Goal: Transaction & Acquisition: Purchase product/service

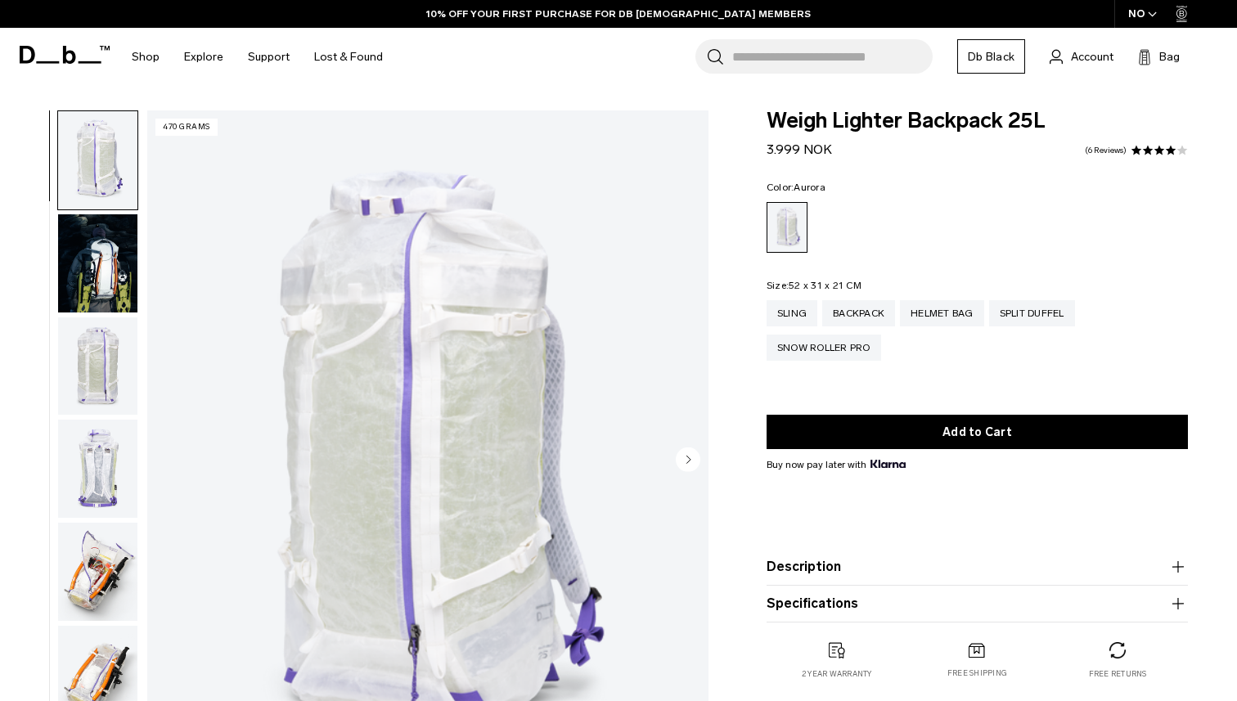
scroll to position [69, 0]
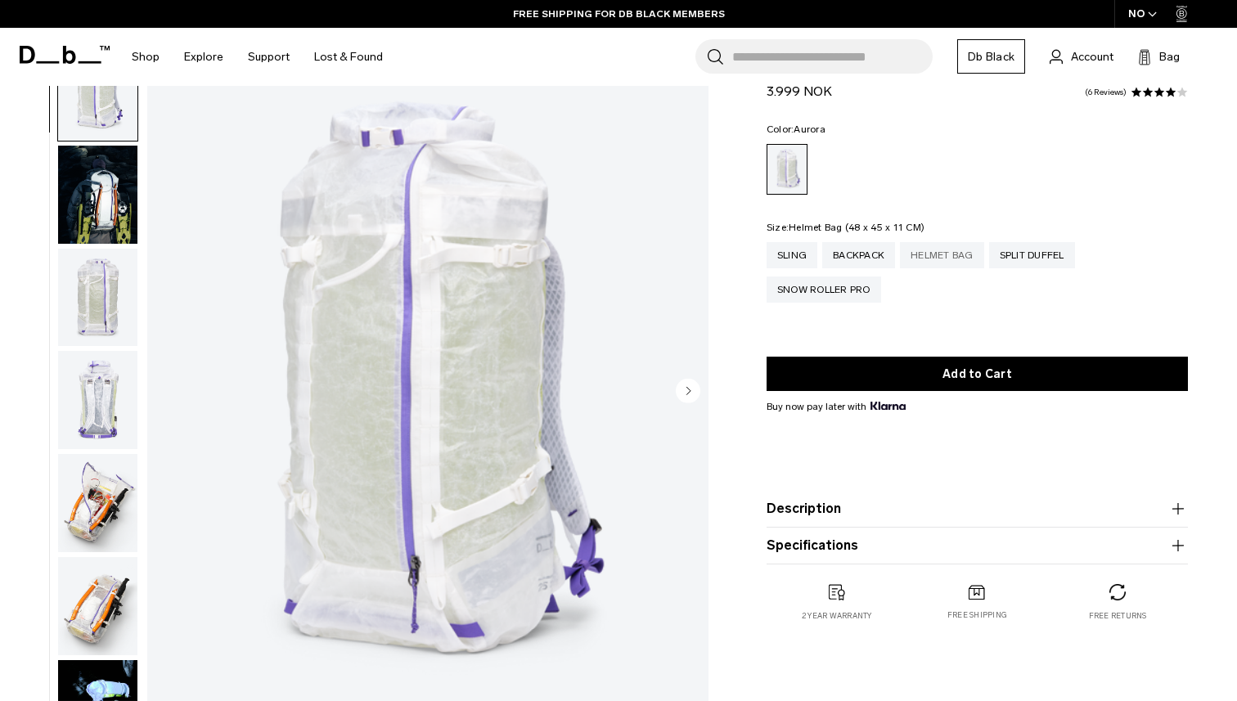
click at [936, 254] on div "Helmet Bag" at bounding box center [942, 255] width 84 height 26
